Goal: Feedback & Contribution: Contribute content

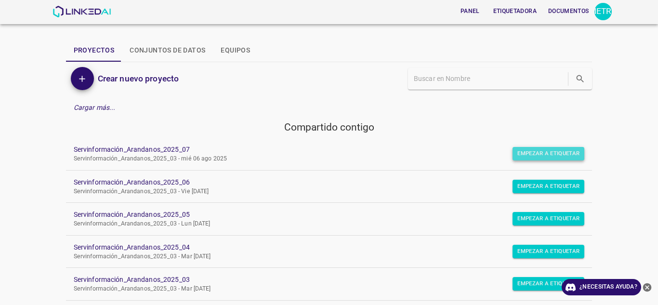
click at [521, 152] on font "Empezar a etiquetar" at bounding box center [548, 153] width 62 height 7
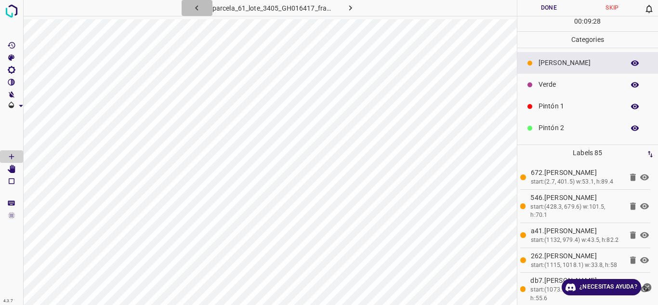
click at [201, 7] on icon "button" at bounding box center [197, 8] width 10 height 10
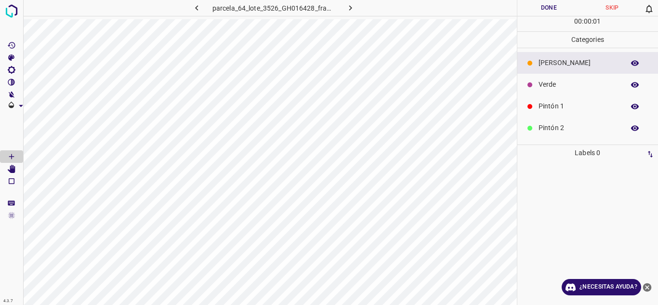
click at [201, 7] on icon "button" at bounding box center [197, 8] width 10 height 10
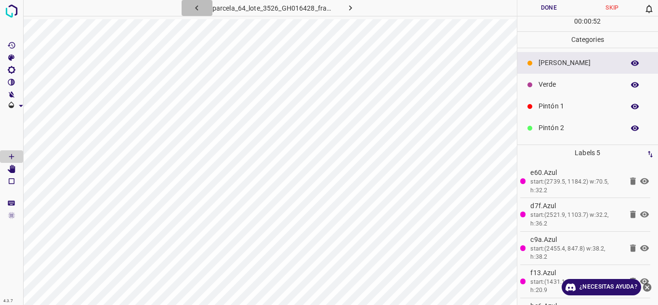
click at [201, 7] on icon "button" at bounding box center [197, 8] width 10 height 10
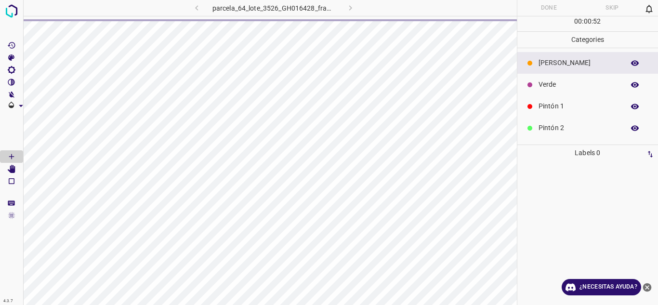
click at [347, 12] on div "parcela_64_lote_3526_GH016428_frame_00187_180914.jpg" at bounding box center [274, 8] width 246 height 16
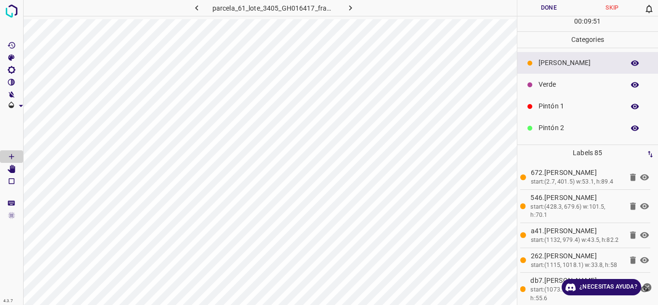
click at [546, 106] on p "Pintón 1" at bounding box center [578, 106] width 81 height 10
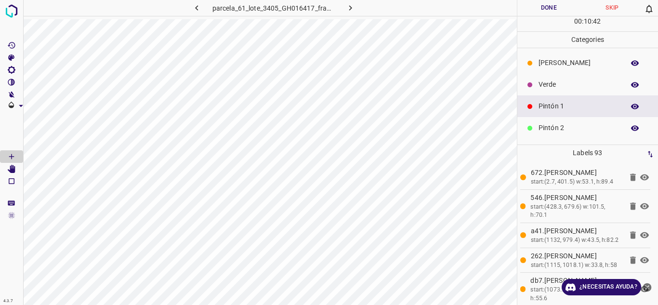
click at [545, 65] on p "[PERSON_NAME]" at bounding box center [578, 63] width 81 height 10
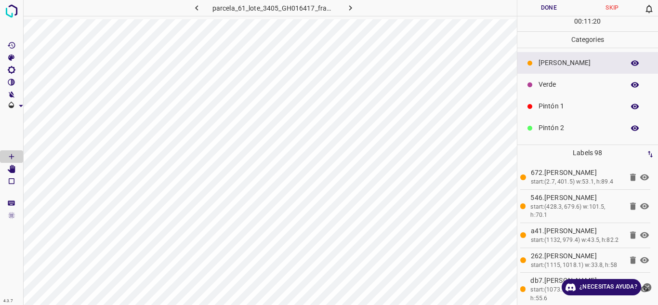
click at [524, 106] on div "Pintón 1" at bounding box center [587, 106] width 141 height 22
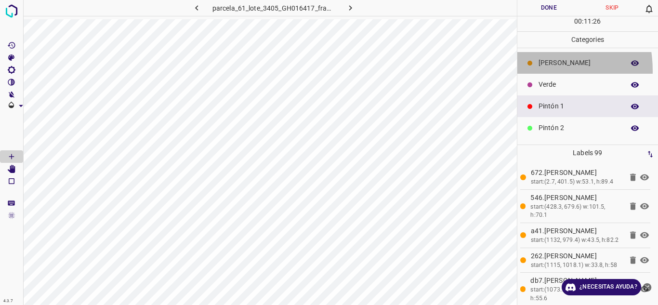
click at [522, 71] on div "[PERSON_NAME]" at bounding box center [587, 63] width 141 height 22
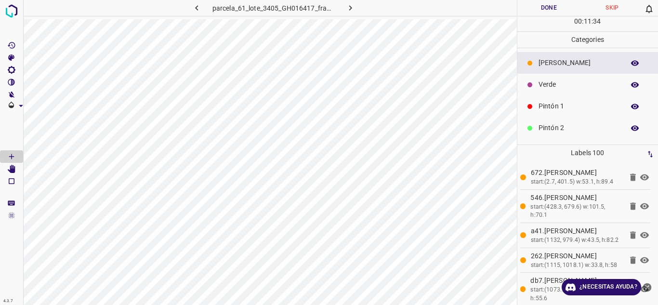
click at [550, 107] on p "Pintón 1" at bounding box center [578, 106] width 81 height 10
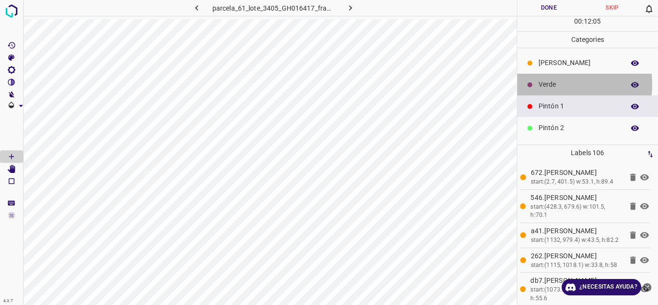
click at [556, 84] on p "Verde" at bounding box center [578, 84] width 81 height 10
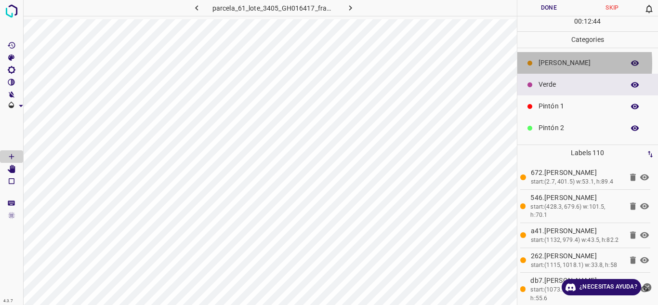
click at [529, 63] on icon at bounding box center [529, 63] width 5 height 5
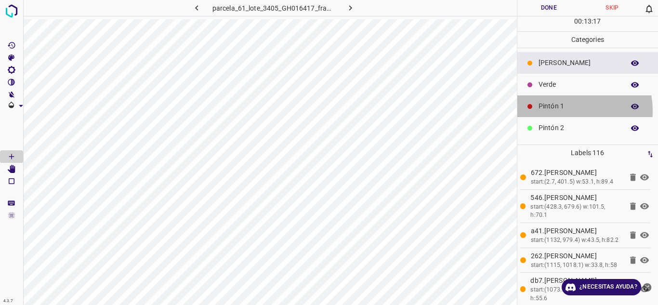
click at [566, 110] on p "Pintón 1" at bounding box center [578, 106] width 81 height 10
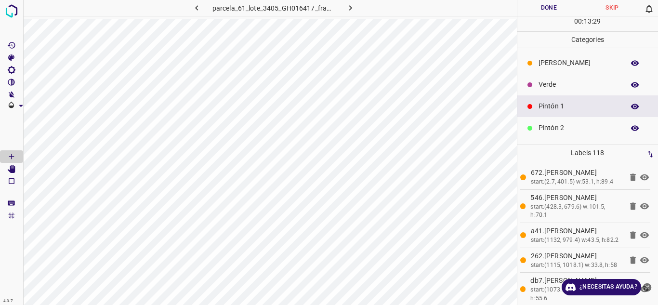
click at [535, 82] on div "Verde" at bounding box center [587, 85] width 141 height 22
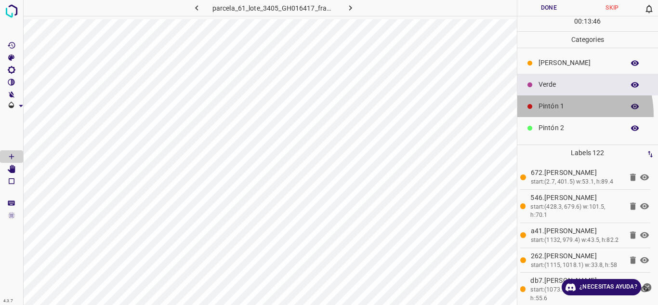
click at [550, 115] on div "Pintón 1" at bounding box center [587, 106] width 141 height 22
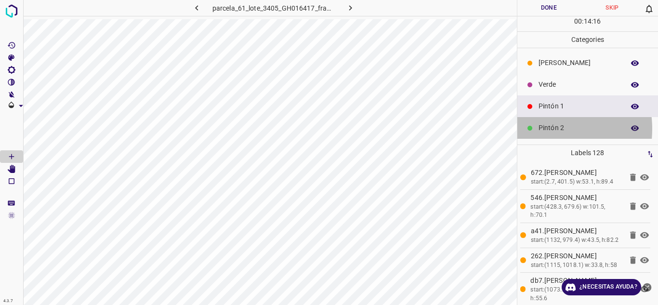
drag, startPoint x: 538, startPoint y: 129, endPoint x: 531, endPoint y: 134, distance: 9.3
click at [531, 134] on div "Pintón 2" at bounding box center [587, 128] width 141 height 22
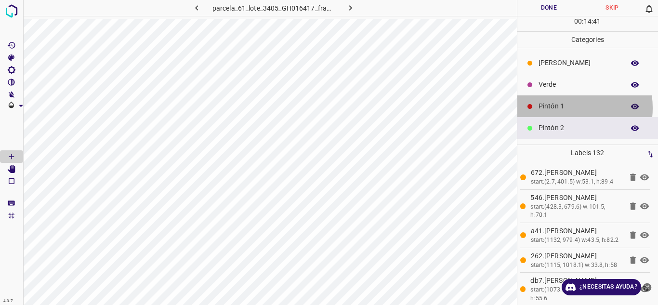
click at [564, 108] on p "Pintón 1" at bounding box center [578, 106] width 81 height 10
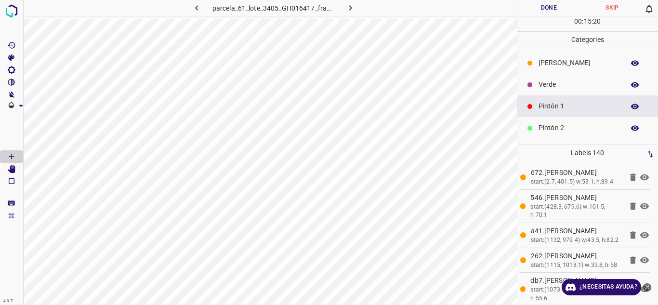
click at [558, 82] on p "Verde" at bounding box center [578, 84] width 81 height 10
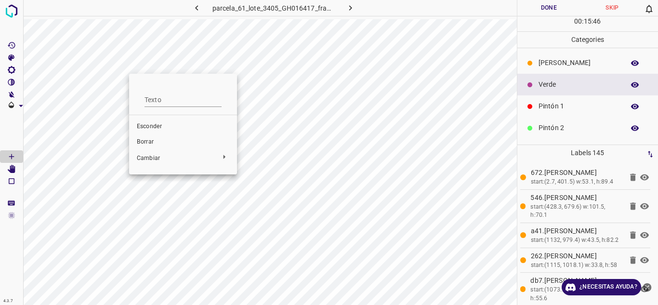
click at [158, 142] on span "Borrar" at bounding box center [183, 142] width 92 height 9
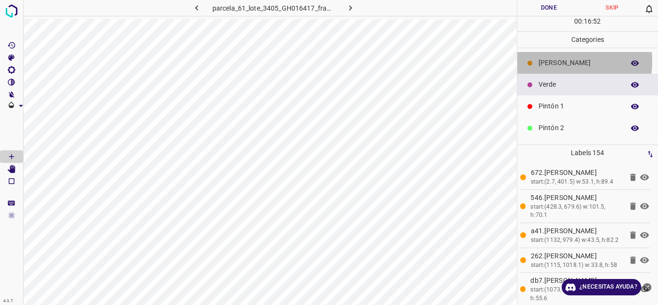
click at [545, 61] on p "[PERSON_NAME]" at bounding box center [578, 63] width 81 height 10
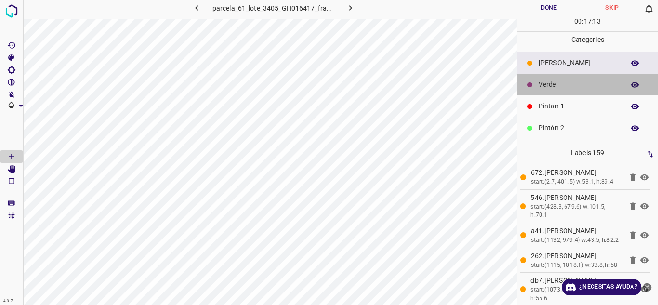
click at [587, 86] on p "Verde" at bounding box center [578, 84] width 81 height 10
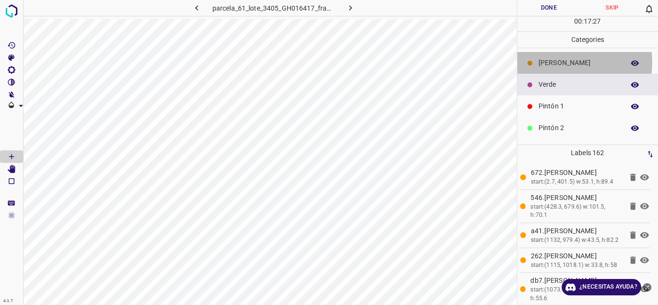
click at [545, 62] on p "[PERSON_NAME]" at bounding box center [578, 63] width 81 height 10
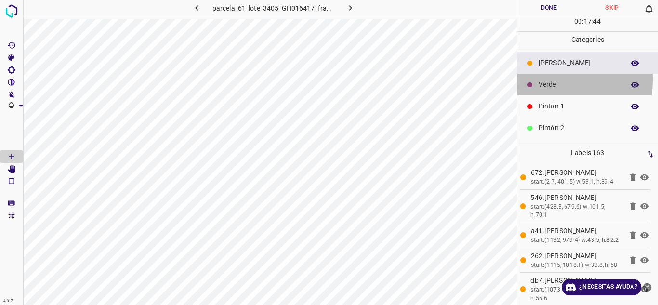
click at [544, 79] on p "Verde" at bounding box center [578, 84] width 81 height 10
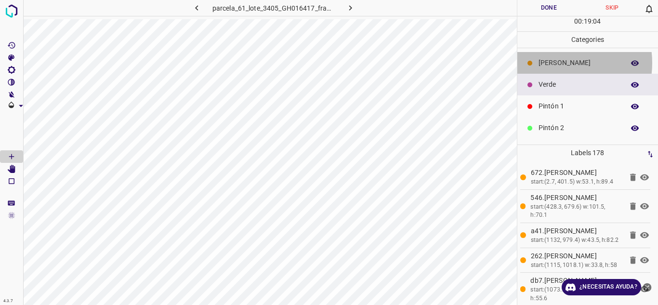
click at [556, 63] on p "[PERSON_NAME]" at bounding box center [578, 63] width 81 height 10
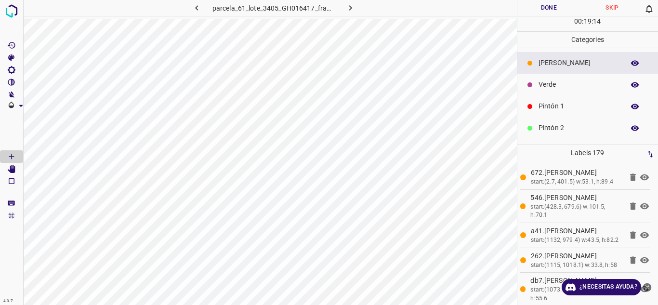
click at [539, 83] on p "Verde" at bounding box center [578, 84] width 81 height 10
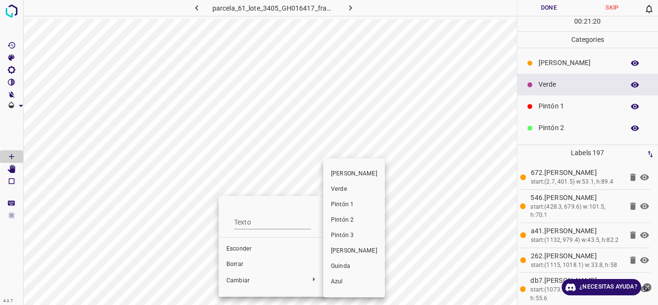
click at [328, 205] on li "Pintón 1" at bounding box center [354, 204] width 62 height 15
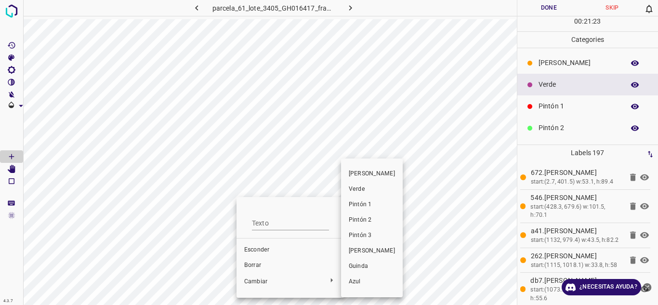
click at [266, 280] on div at bounding box center [329, 152] width 658 height 305
click at [353, 207] on font "Pintón 1" at bounding box center [360, 204] width 23 height 7
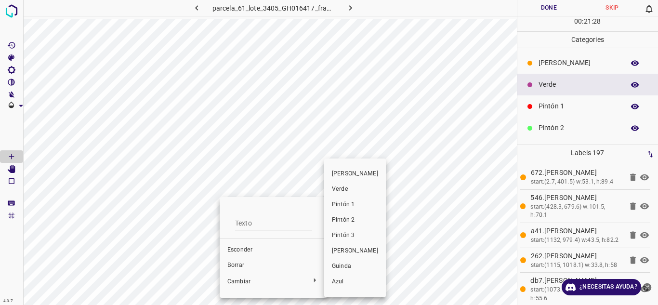
click at [334, 207] on font "Pintón 1" at bounding box center [343, 204] width 23 height 7
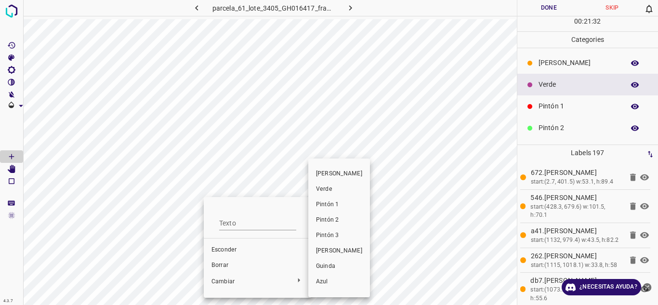
click at [319, 200] on span "Pintón 1" at bounding box center [339, 204] width 46 height 9
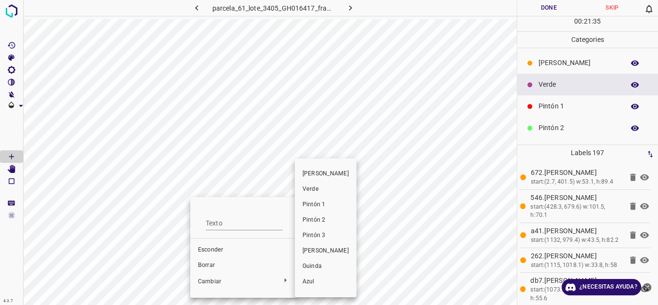
click at [303, 207] on font "Pintón 1" at bounding box center [313, 204] width 23 height 7
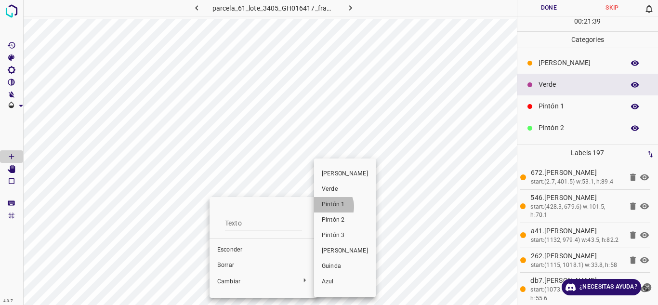
click at [326, 207] on font "Pintón 1" at bounding box center [333, 204] width 23 height 7
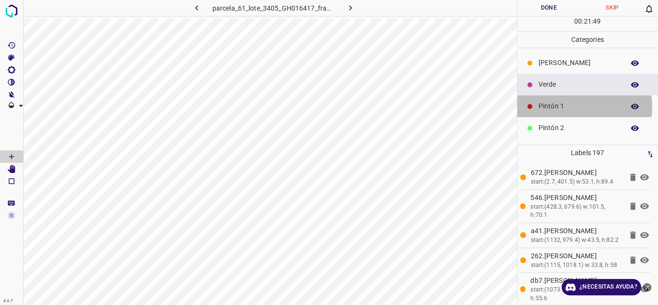
click at [568, 107] on p "Pintón 1" at bounding box center [578, 106] width 81 height 10
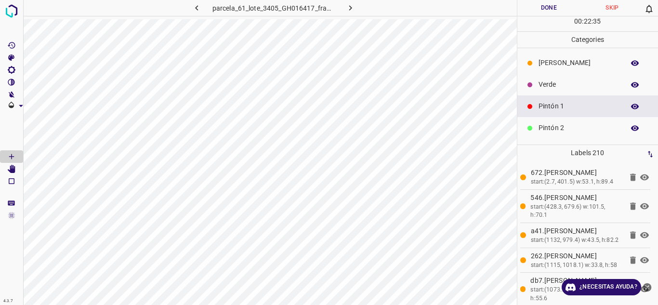
click at [560, 66] on p "[PERSON_NAME]" at bounding box center [578, 63] width 81 height 10
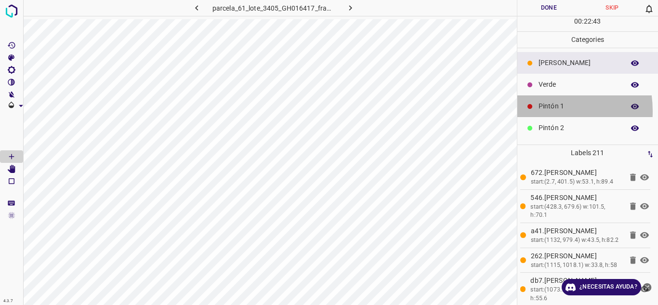
click at [535, 111] on div "Pintón 1" at bounding box center [587, 106] width 141 height 22
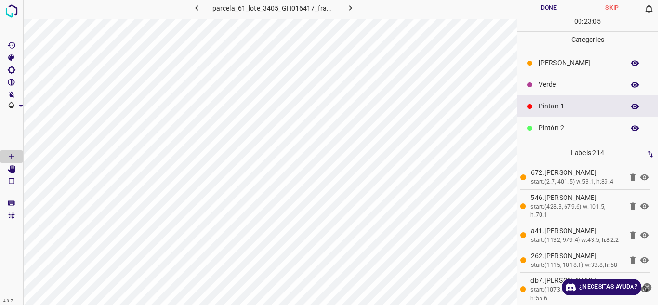
click at [542, 56] on div "[PERSON_NAME]" at bounding box center [587, 63] width 141 height 22
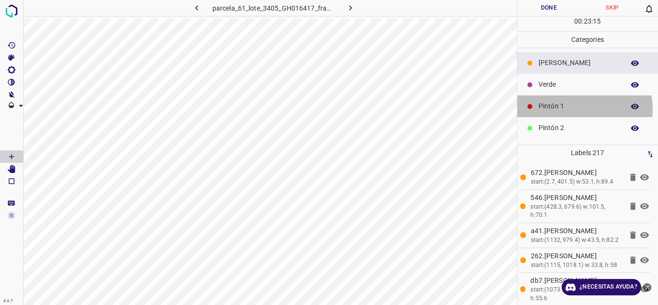
drag, startPoint x: 572, startPoint y: 109, endPoint x: 553, endPoint y: 113, distance: 20.1
click at [553, 113] on div "Pintón 1" at bounding box center [587, 106] width 141 height 22
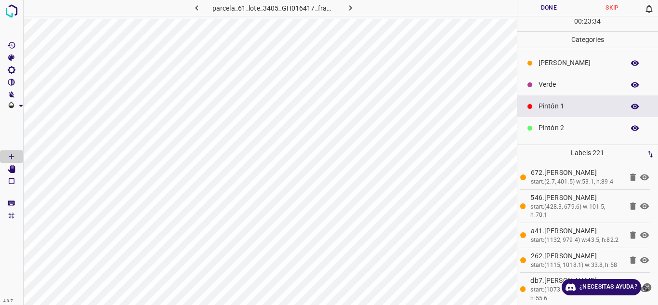
click at [540, 86] on p "Verde" at bounding box center [578, 84] width 81 height 10
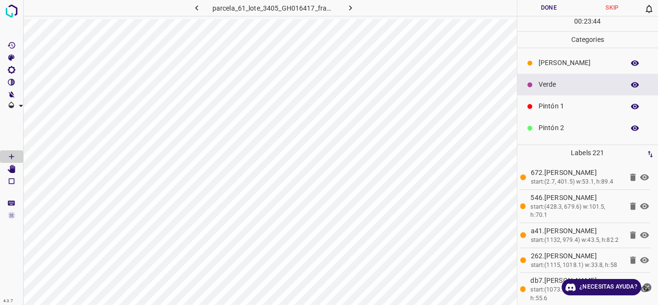
click at [539, 65] on p "[PERSON_NAME]" at bounding box center [578, 63] width 81 height 10
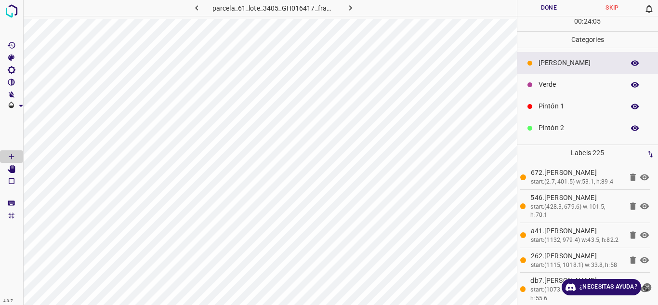
click at [534, 62] on div at bounding box center [530, 63] width 10 height 10
click at [554, 84] on p "Verde" at bounding box center [578, 84] width 81 height 10
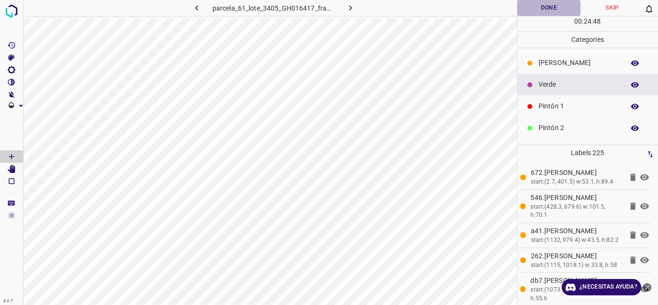
click at [536, 6] on button "Done" at bounding box center [549, 8] width 64 height 16
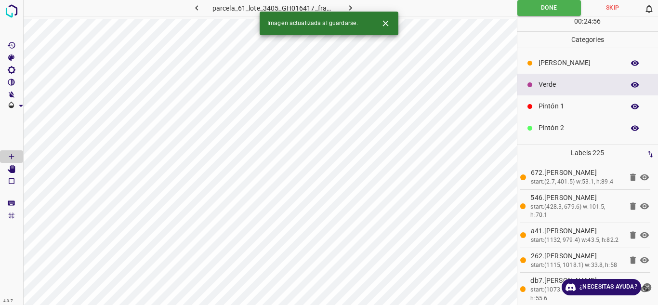
click at [344, 7] on button "button" at bounding box center [350, 8] width 31 height 16
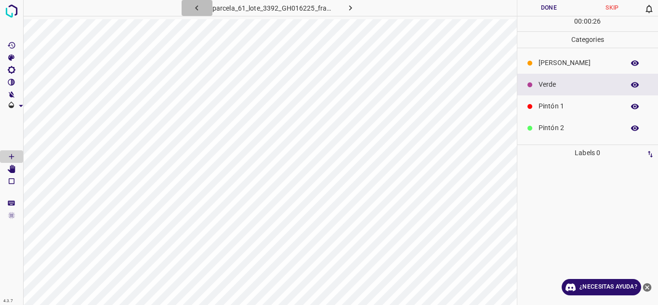
click at [197, 4] on icon "button" at bounding box center [197, 8] width 10 height 10
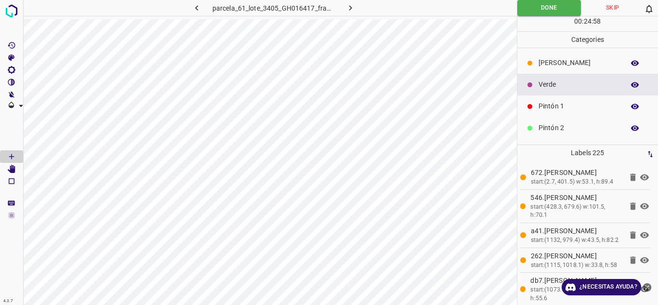
click at [350, 6] on icon "button" at bounding box center [350, 7] width 3 height 5
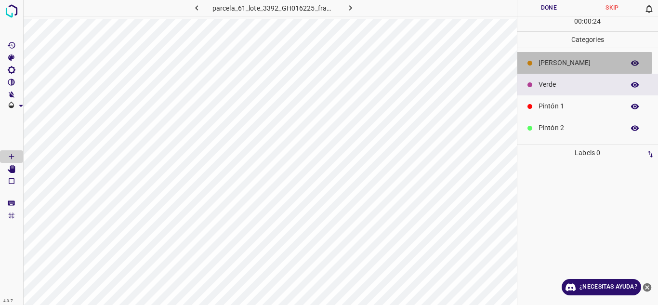
drag, startPoint x: 555, startPoint y: 63, endPoint x: 553, endPoint y: 76, distance: 13.2
click at [554, 63] on p "[PERSON_NAME]" at bounding box center [578, 63] width 81 height 10
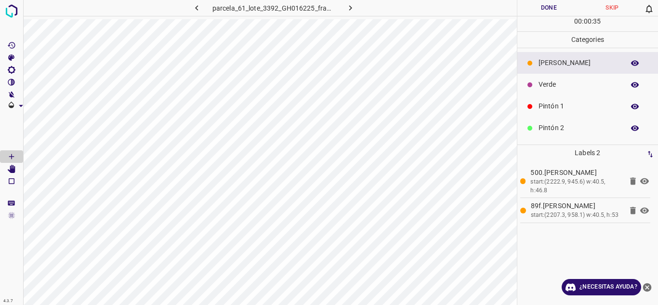
click at [539, 101] on div "Pintón 1" at bounding box center [587, 106] width 141 height 22
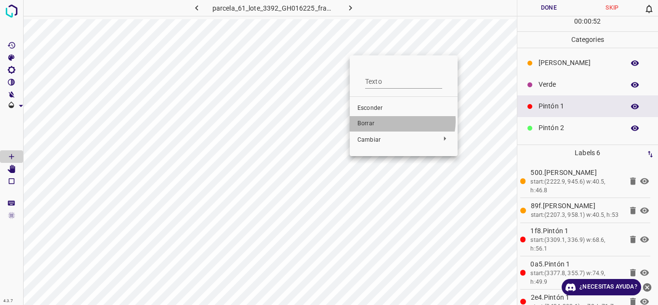
click at [396, 121] on span "Borrar" at bounding box center [403, 123] width 92 height 9
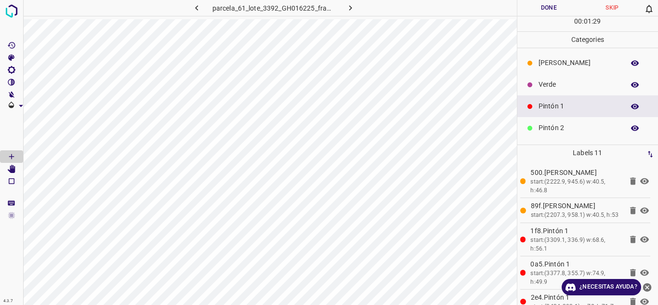
click at [563, 59] on p "[PERSON_NAME]" at bounding box center [578, 63] width 81 height 10
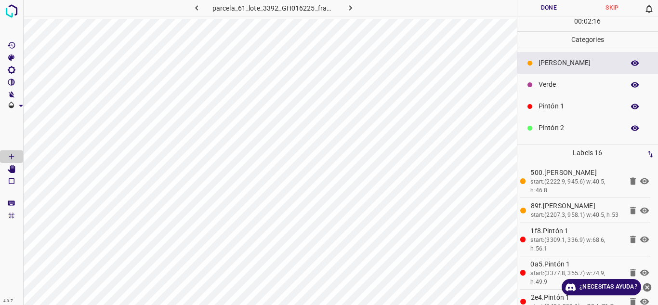
click at [540, 7] on button "Done" at bounding box center [549, 8] width 64 height 16
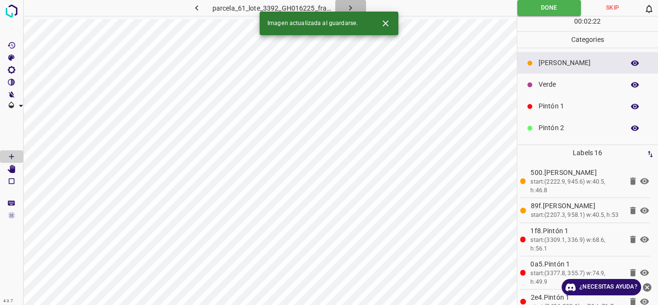
click at [352, 4] on icon "button" at bounding box center [350, 8] width 10 height 10
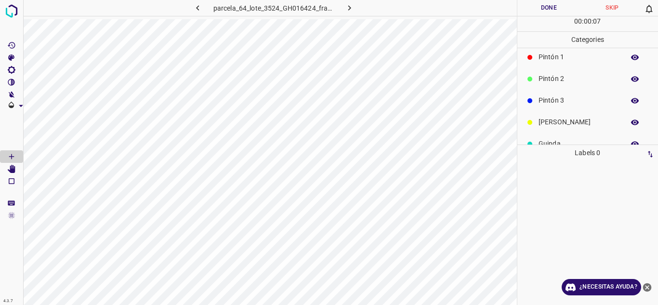
scroll to position [85, 0]
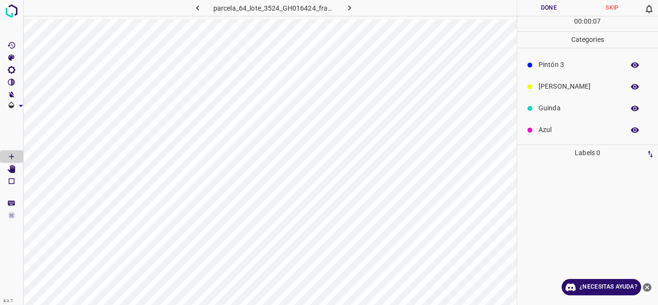
click at [546, 127] on p "Azul" at bounding box center [578, 130] width 81 height 10
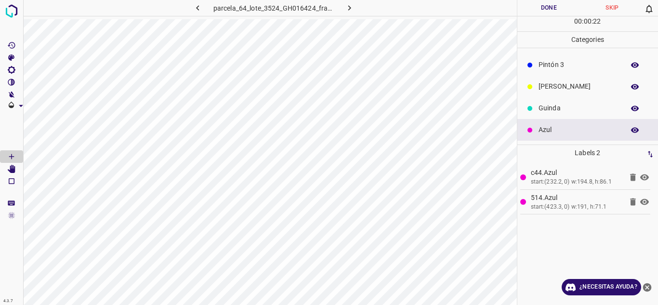
click at [554, 128] on p "Azul" at bounding box center [578, 130] width 81 height 10
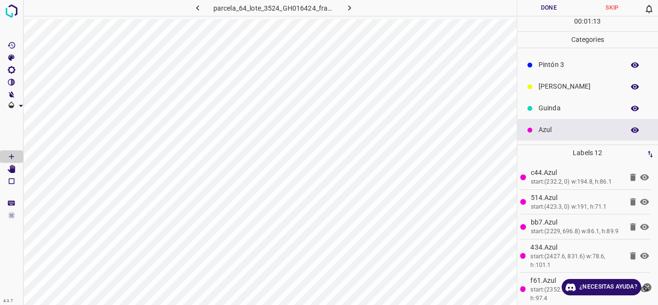
click at [550, 84] on p "[PERSON_NAME]" at bounding box center [578, 86] width 81 height 10
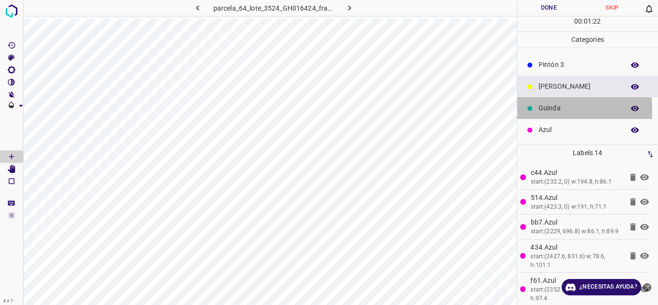
click at [532, 112] on div at bounding box center [530, 109] width 10 height 10
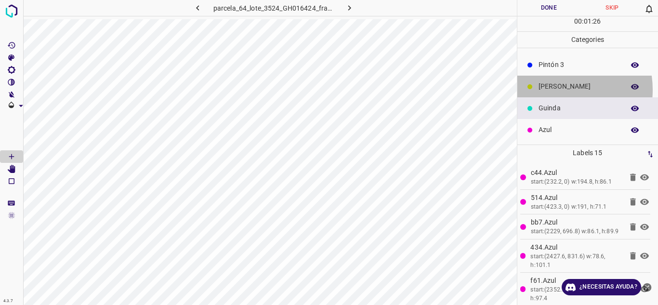
drag, startPoint x: 554, startPoint y: 90, endPoint x: 523, endPoint y: 218, distance: 132.3
click at [553, 96] on div "[PERSON_NAME]" at bounding box center [587, 87] width 141 height 22
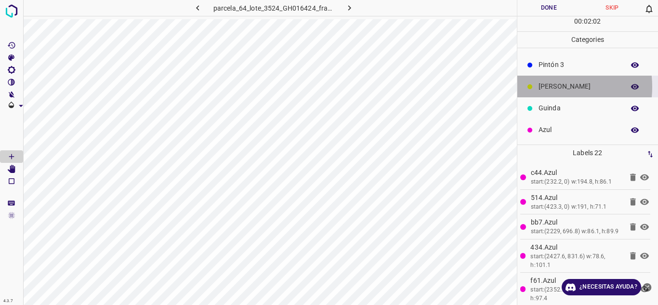
click at [542, 87] on p "[PERSON_NAME]" at bounding box center [578, 86] width 81 height 10
click at [537, 83] on div "[PERSON_NAME]" at bounding box center [587, 87] width 141 height 22
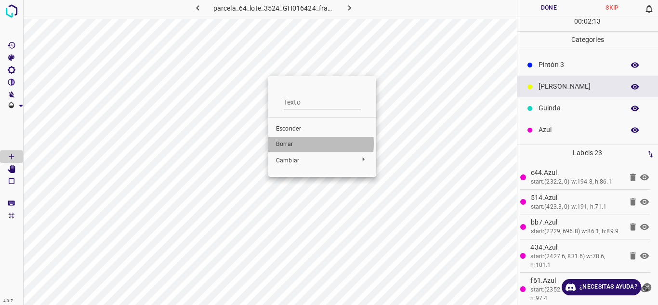
click at [285, 143] on font "Borrar" at bounding box center [284, 144] width 17 height 7
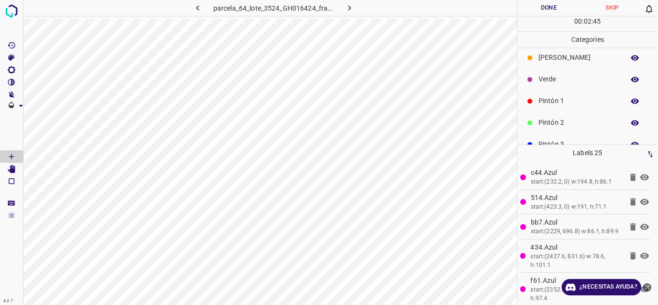
scroll to position [0, 0]
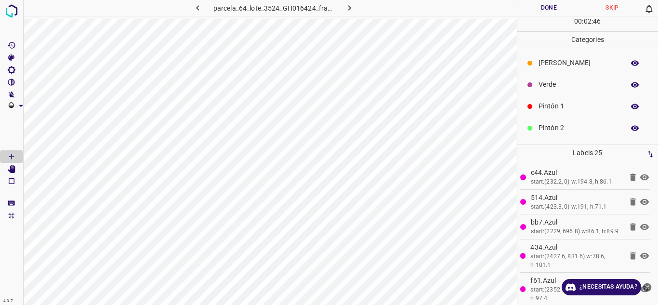
click at [549, 130] on p "Pintón 2" at bounding box center [578, 128] width 81 height 10
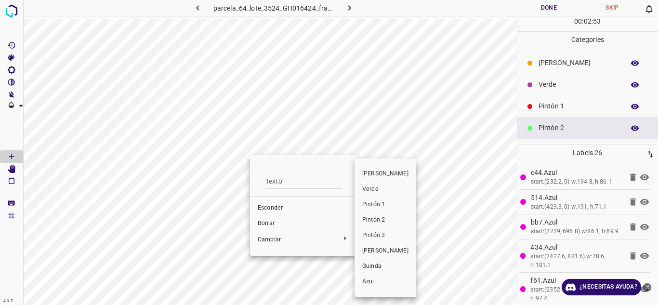
click at [266, 237] on div at bounding box center [329, 152] width 658 height 305
click at [363, 235] on font "Pintón 3" at bounding box center [373, 235] width 23 height 7
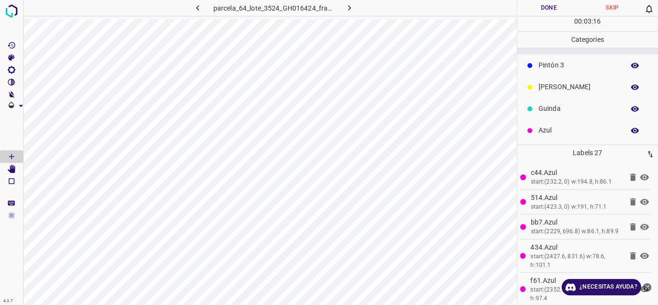
scroll to position [85, 0]
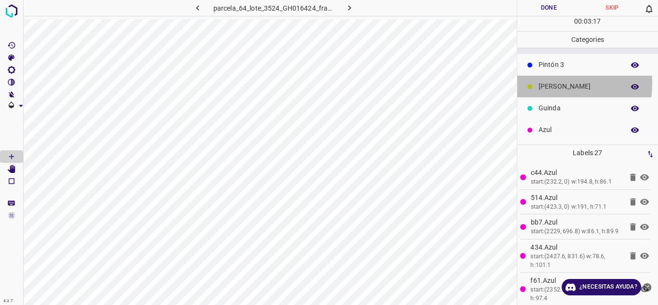
click at [542, 83] on p "[PERSON_NAME]" at bounding box center [578, 86] width 81 height 10
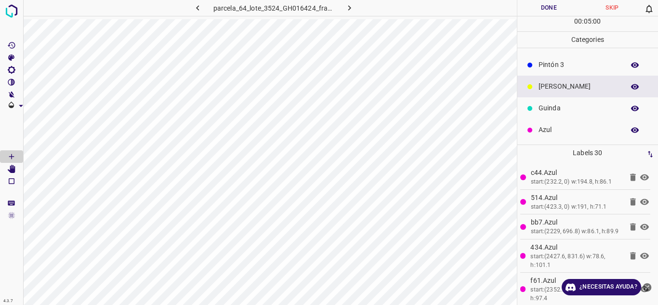
scroll to position [37, 0]
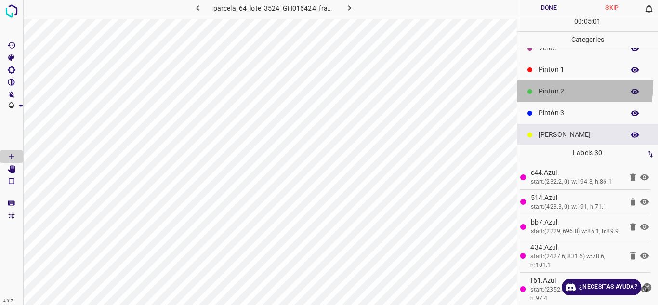
click at [547, 84] on div "Pintón 2" at bounding box center [587, 91] width 141 height 22
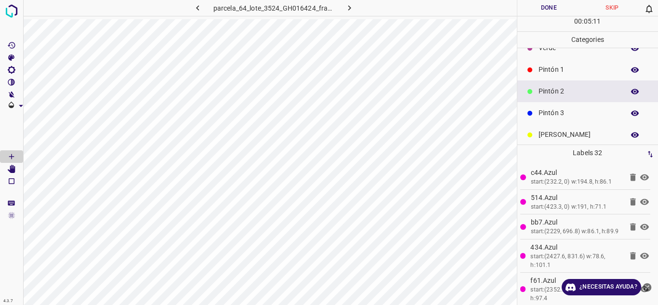
drag, startPoint x: 557, startPoint y: 112, endPoint x: 539, endPoint y: 108, distance: 17.7
click at [556, 112] on p "Pintón 3" at bounding box center [578, 113] width 81 height 10
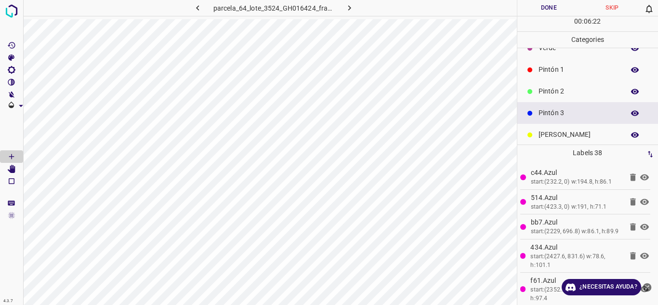
scroll to position [0, 0]
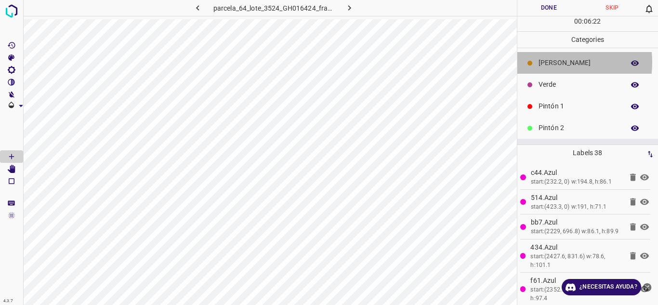
click at [547, 62] on p "[PERSON_NAME]" at bounding box center [578, 63] width 81 height 10
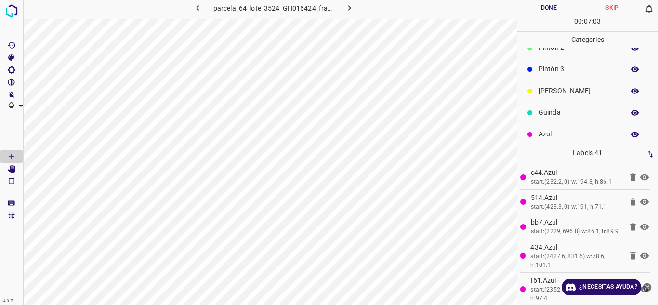
scroll to position [85, 0]
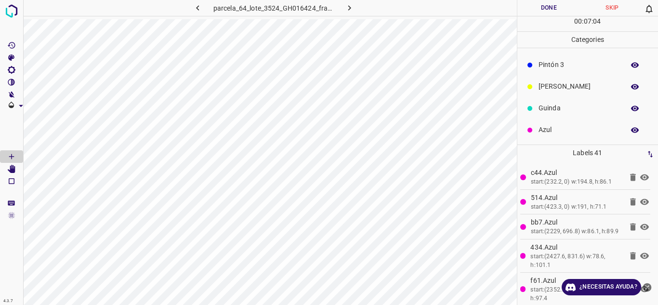
click at [547, 65] on p "Pintón 3" at bounding box center [578, 65] width 81 height 10
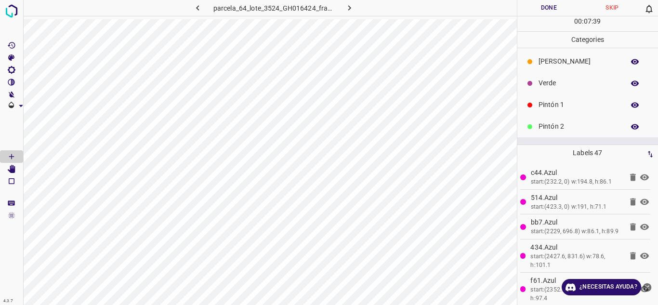
scroll to position [0, 0]
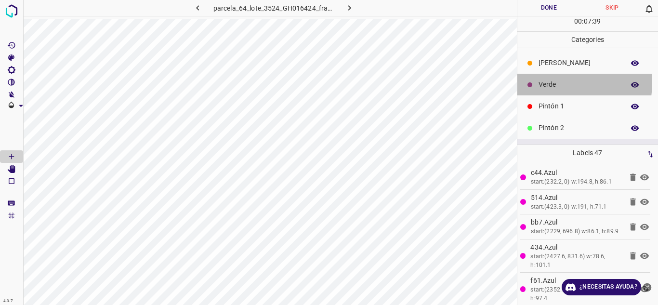
click at [559, 83] on p "Verde" at bounding box center [578, 84] width 81 height 10
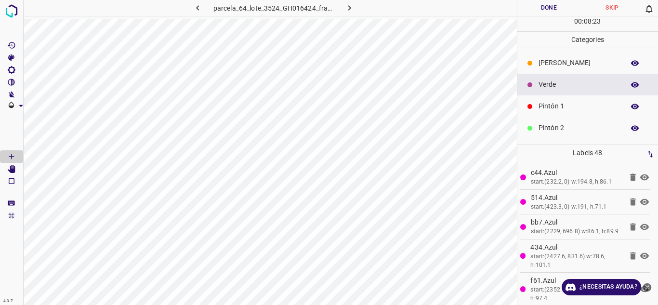
click at [548, 112] on div "Pintón 1" at bounding box center [587, 106] width 141 height 22
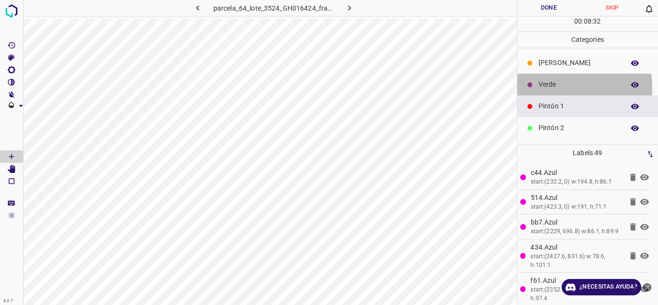
click at [539, 87] on p "Verde" at bounding box center [578, 84] width 81 height 10
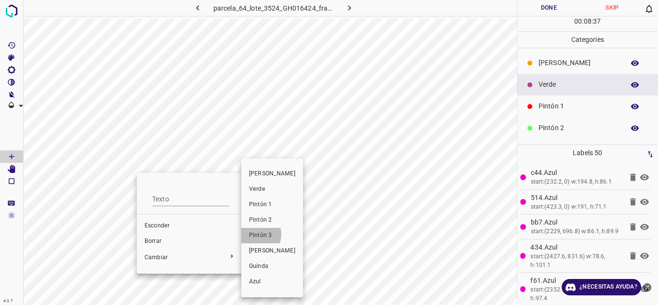
click at [256, 234] on font "Pintón 3" at bounding box center [260, 235] width 23 height 7
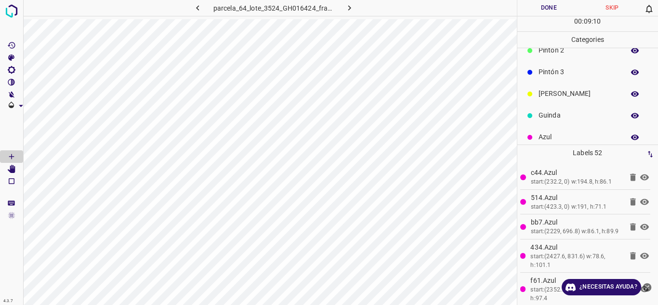
scroll to position [85, 0]
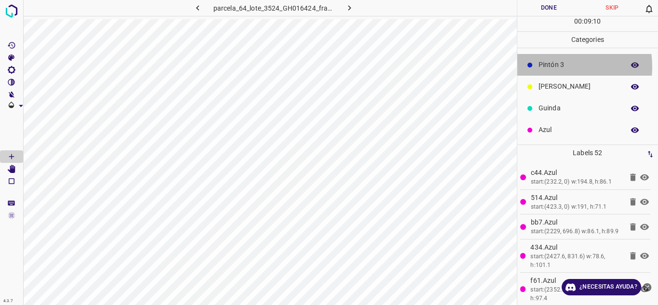
click at [544, 66] on p "Pintón 3" at bounding box center [578, 65] width 81 height 10
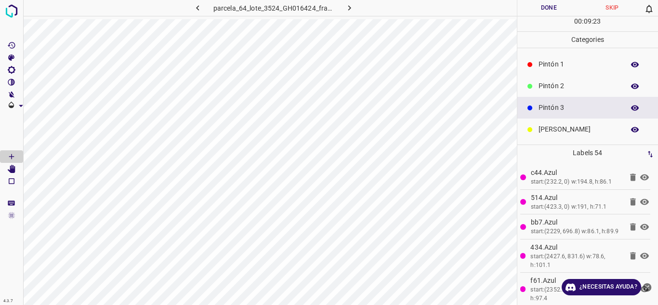
scroll to position [0, 0]
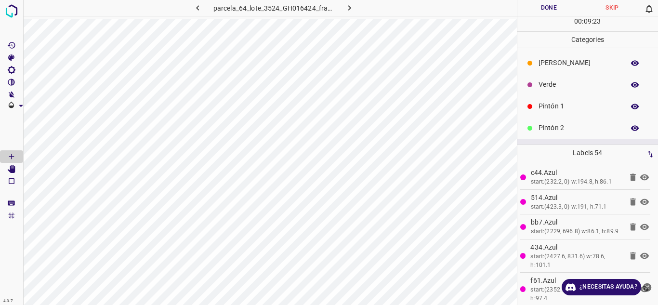
click at [560, 86] on p "Verde" at bounding box center [578, 84] width 81 height 10
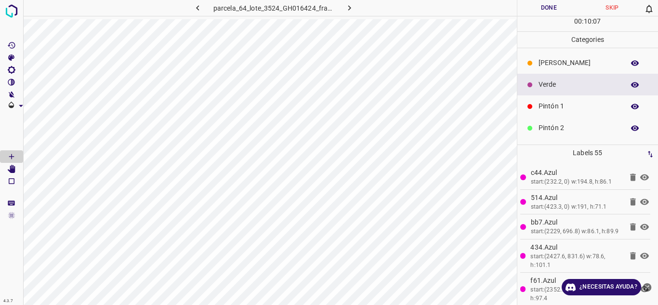
click at [571, 61] on p "[PERSON_NAME]" at bounding box center [578, 63] width 81 height 10
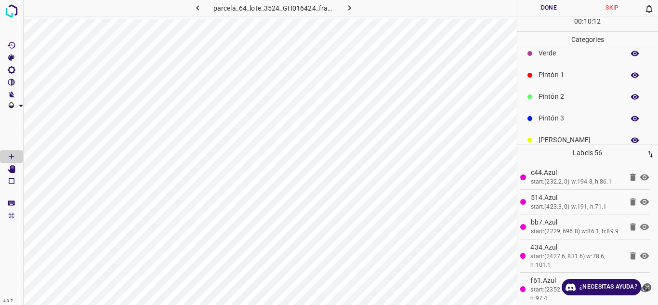
scroll to position [48, 0]
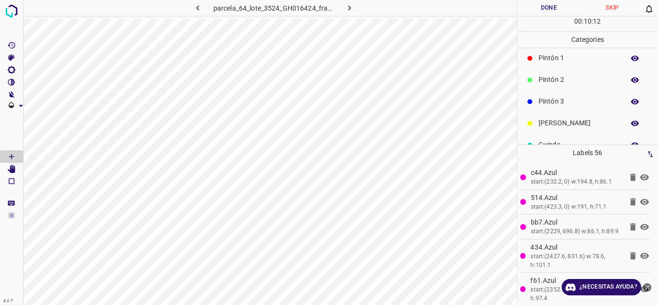
click at [548, 101] on p "Pintón 3" at bounding box center [578, 101] width 81 height 10
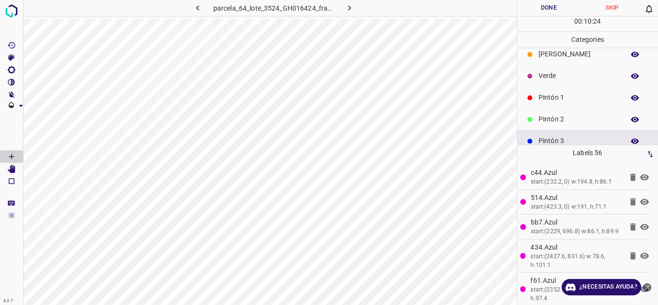
scroll to position [0, 0]
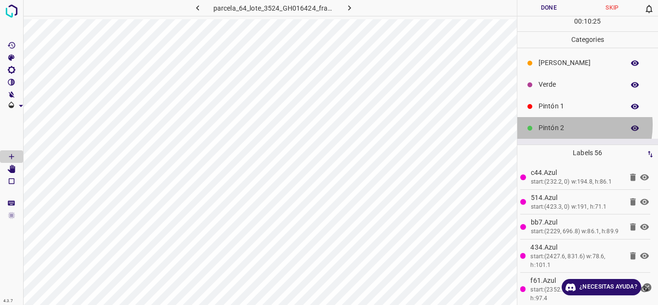
click at [565, 125] on p "Pintón 2" at bounding box center [578, 128] width 81 height 10
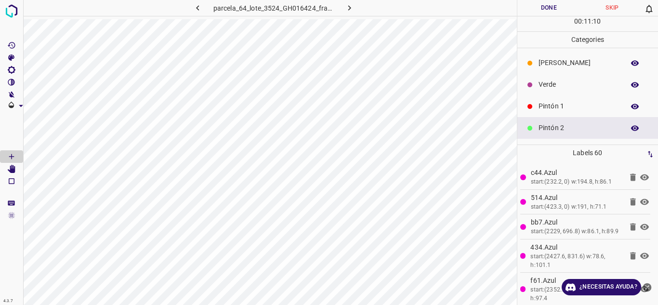
click at [548, 83] on p "Verde" at bounding box center [578, 84] width 81 height 10
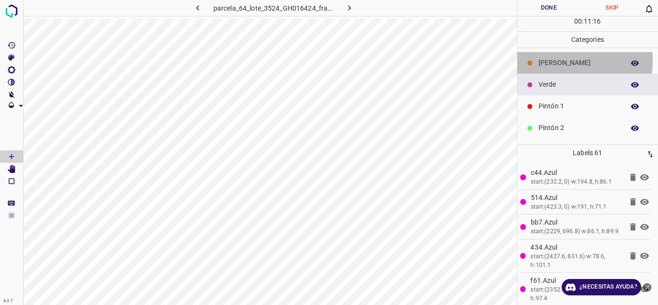
click at [562, 61] on p "[PERSON_NAME]" at bounding box center [578, 63] width 81 height 10
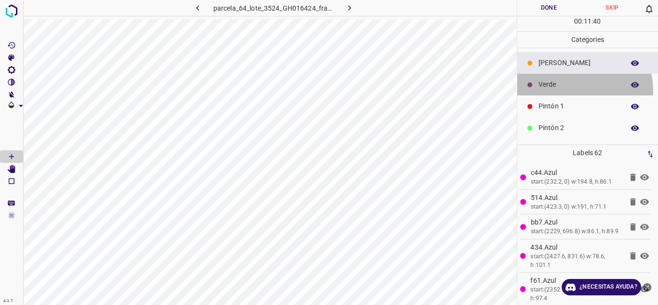
click at [569, 89] on div "Verde" at bounding box center [587, 85] width 141 height 22
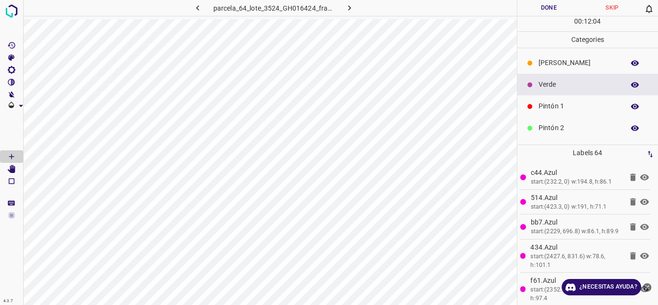
click at [548, 63] on p "[PERSON_NAME]" at bounding box center [578, 63] width 81 height 10
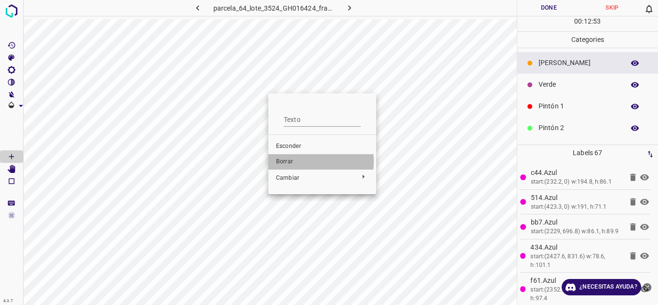
click at [294, 161] on span "Borrar" at bounding box center [322, 161] width 92 height 9
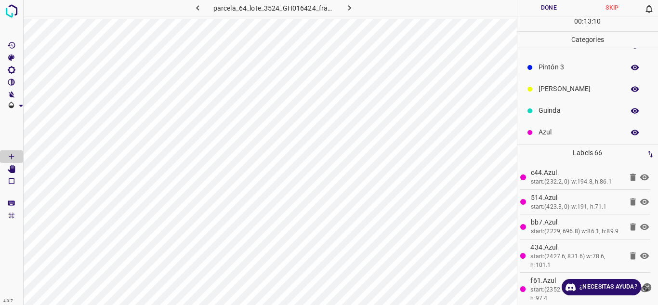
scroll to position [85, 0]
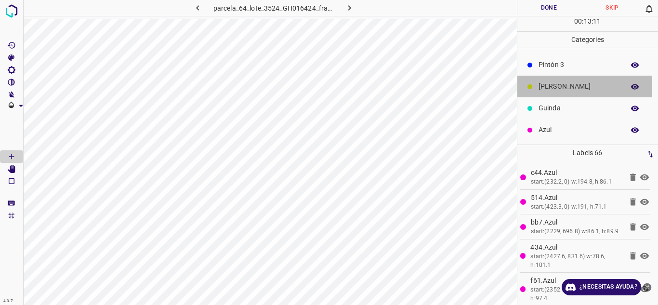
drag, startPoint x: 539, startPoint y: 87, endPoint x: 539, endPoint y: 95, distance: 8.2
click at [539, 95] on div "[PERSON_NAME]" at bounding box center [587, 87] width 141 height 22
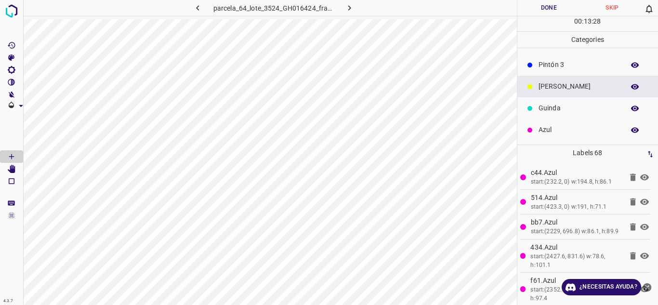
scroll to position [0, 0]
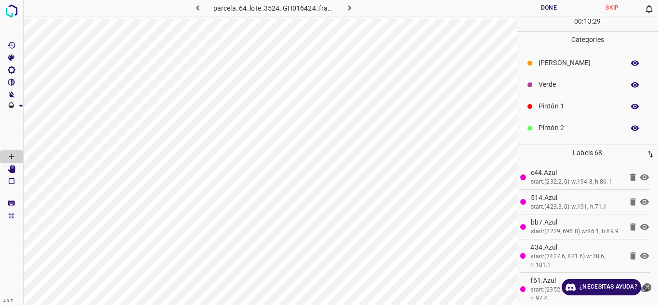
click at [554, 102] on p "Pintón 1" at bounding box center [578, 106] width 81 height 10
